Goal: Information Seeking & Learning: Learn about a topic

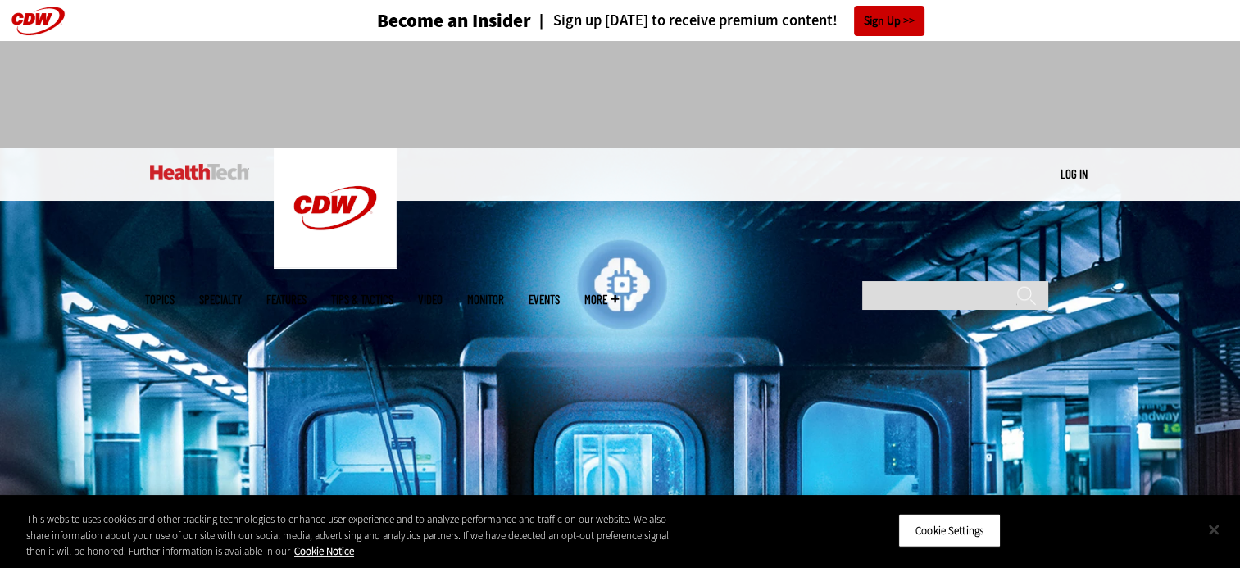
click at [1216, 529] on button "Close" at bounding box center [1213, 529] width 36 height 36
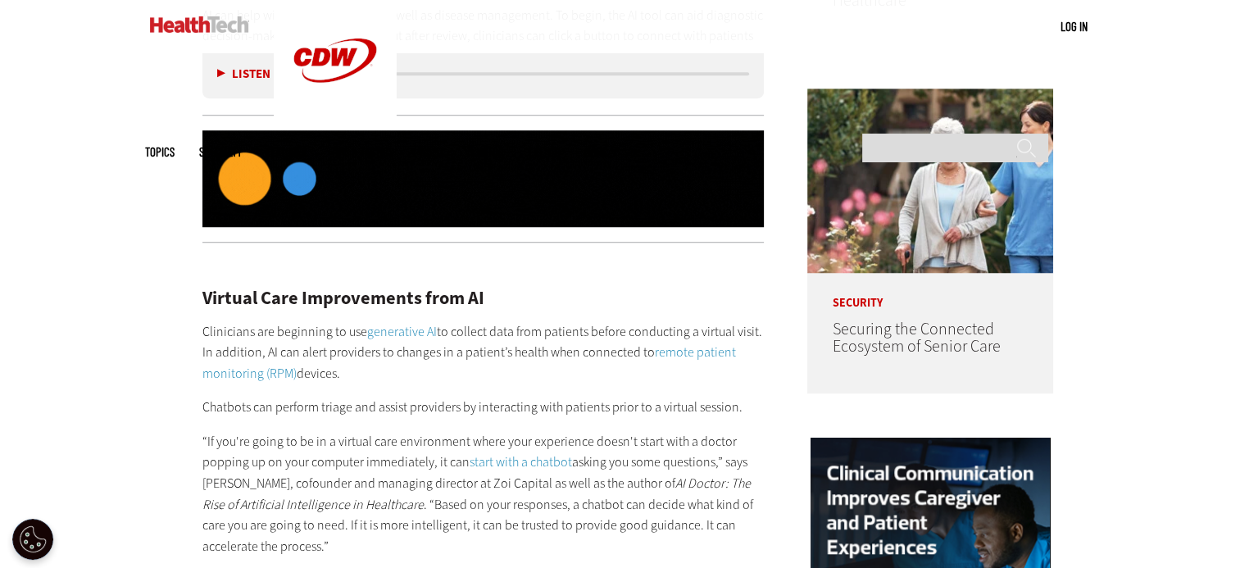
scroll to position [1393, 0]
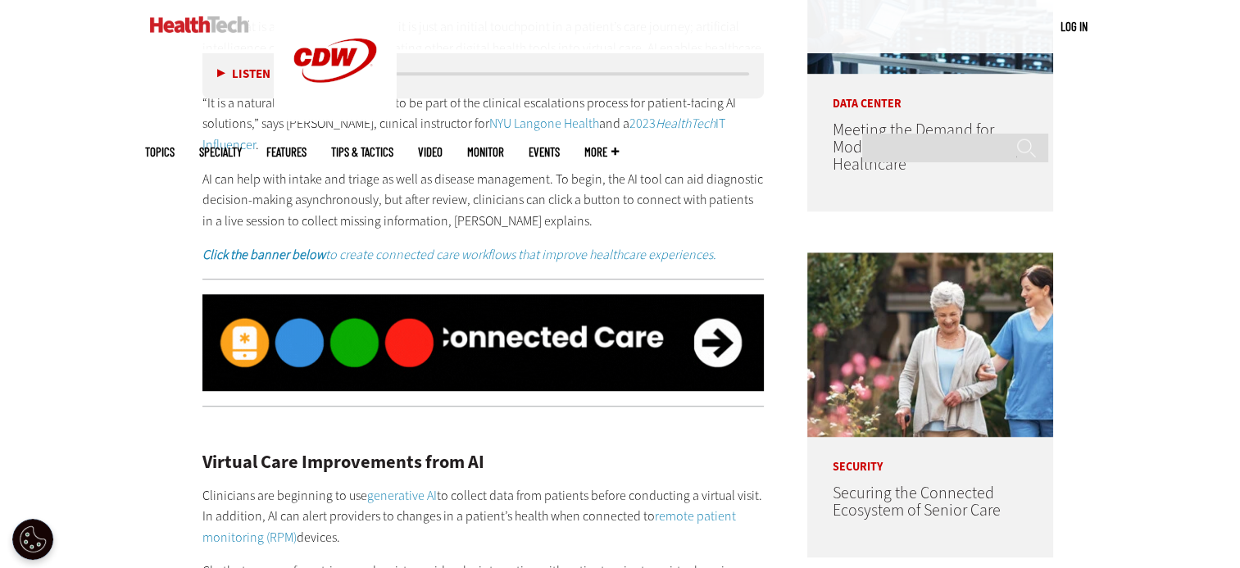
scroll to position [1229, 0]
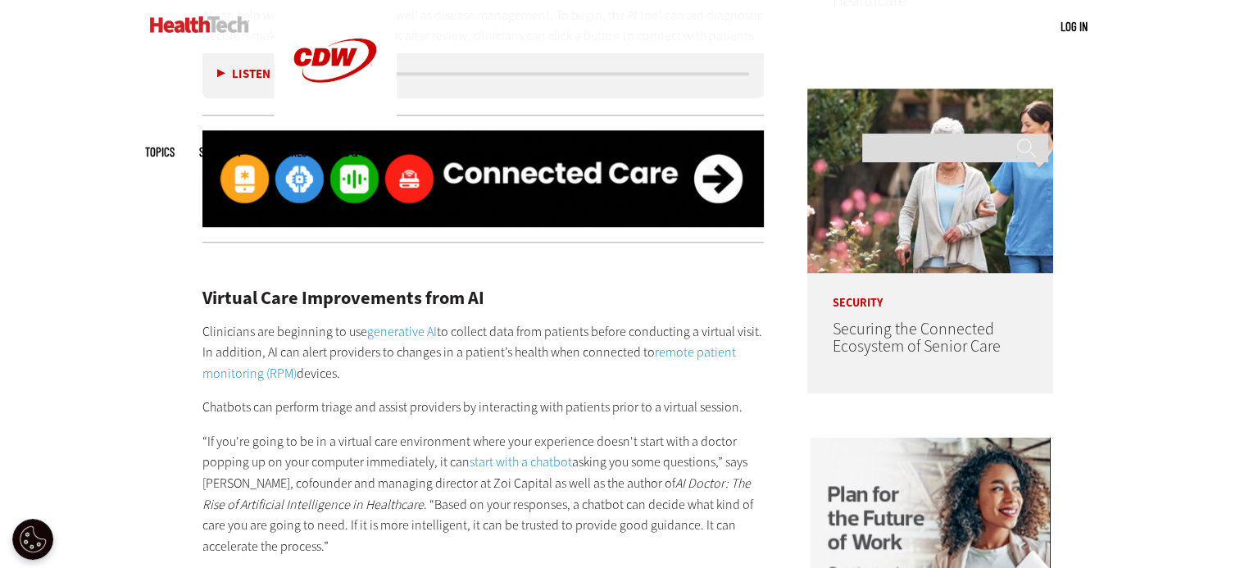
click at [406, 329] on link "generative AI" at bounding box center [402, 331] width 70 height 17
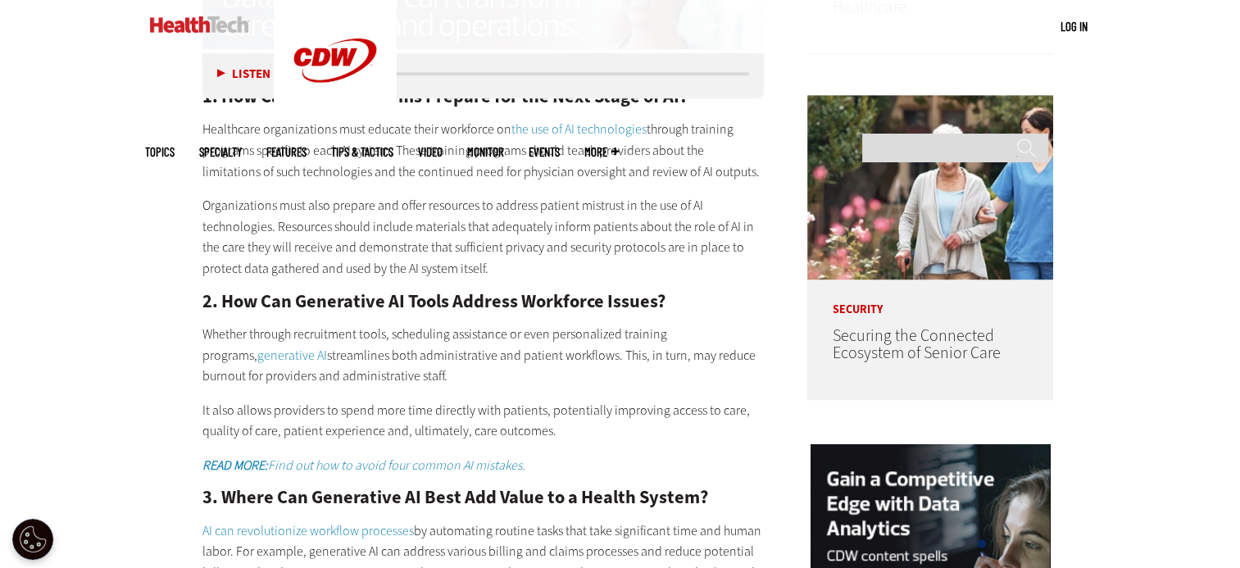
scroll to position [1229, 0]
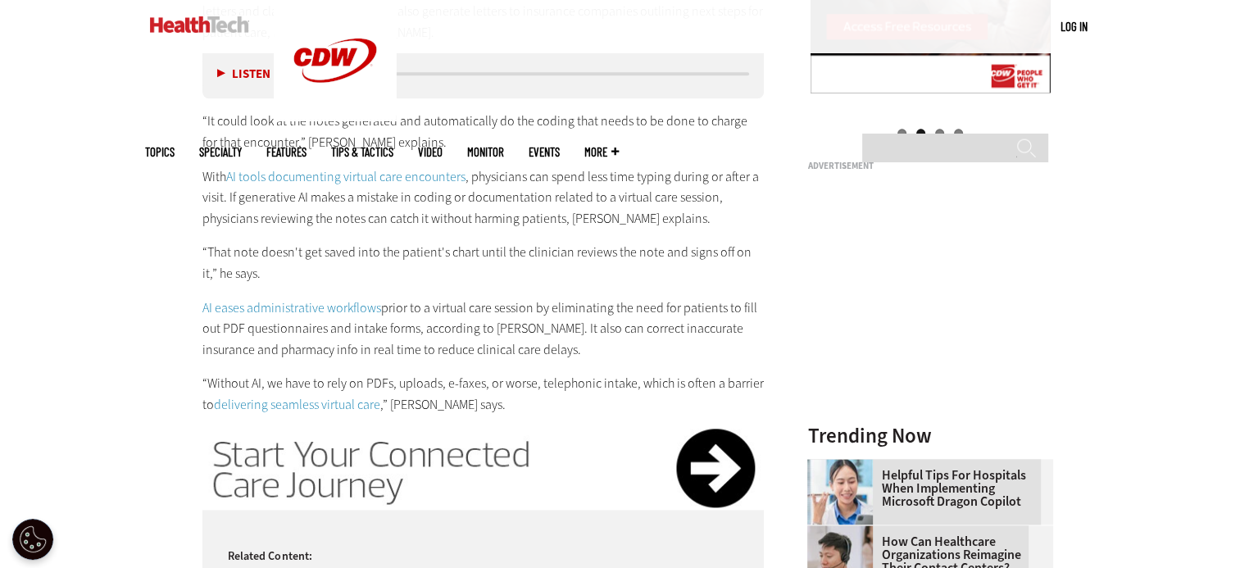
scroll to position [1802, 0]
